Goal: Transaction & Acquisition: Purchase product/service

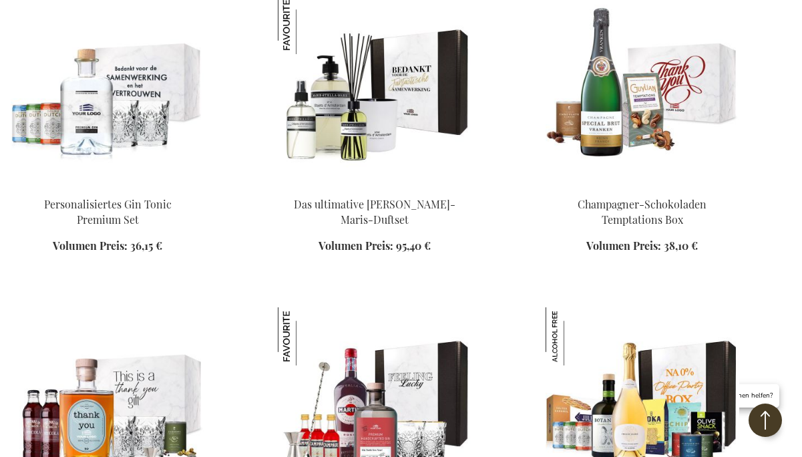
scroll to position [1727, 0]
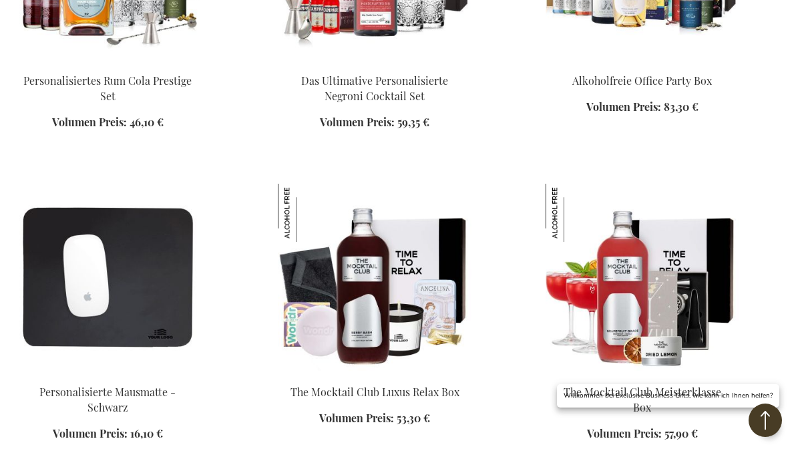
click at [355, 274] on img at bounding box center [375, 277] width 194 height 187
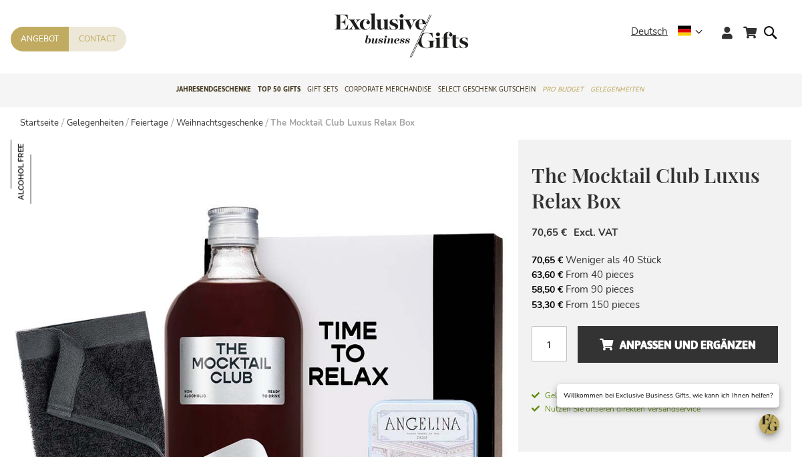
click at [438, 83] on span "Select Geschenk Gutschein" at bounding box center [487, 89] width 98 height 14
